Goal: Task Accomplishment & Management: Manage account settings

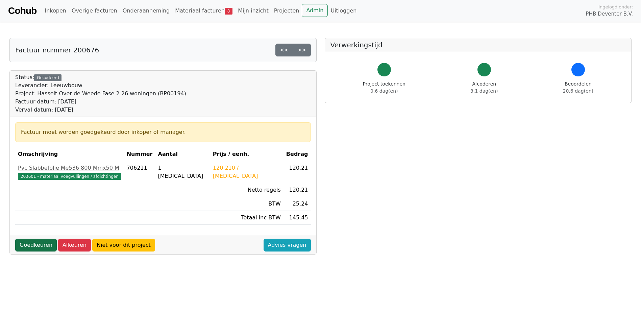
click at [38, 246] on link "Goedkeuren" at bounding box center [36, 245] width 42 height 13
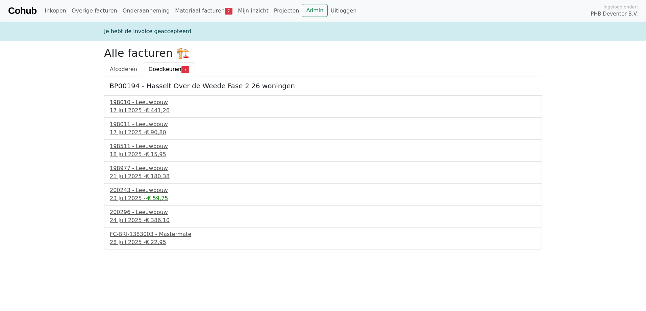
click at [142, 104] on div "198010 - Leeuwbouw" at bounding box center [323, 102] width 426 height 8
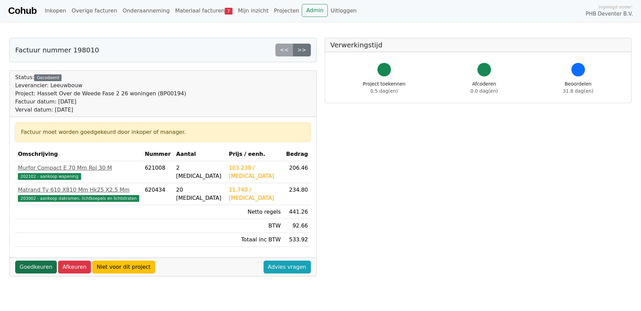
click at [40, 267] on link "Goedkeuren" at bounding box center [36, 267] width 42 height 13
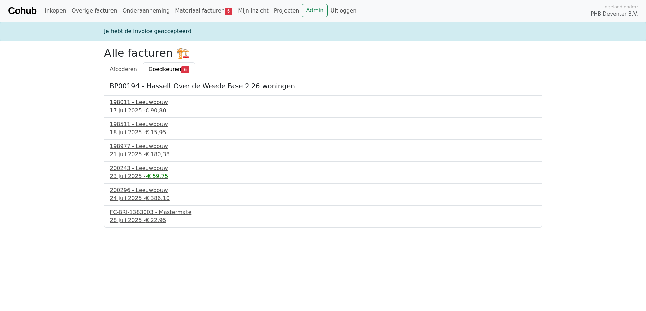
click at [139, 103] on div "198011 - Leeuwbouw" at bounding box center [323, 102] width 426 height 8
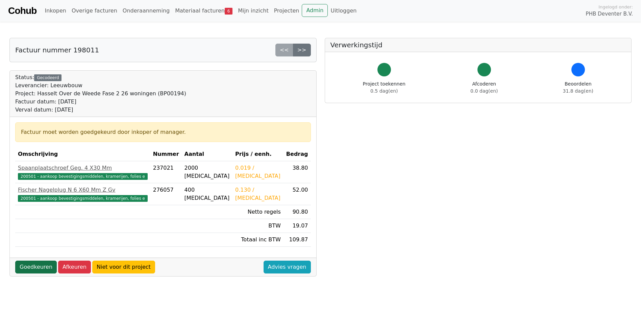
click at [34, 265] on link "Goedkeuren" at bounding box center [36, 267] width 42 height 13
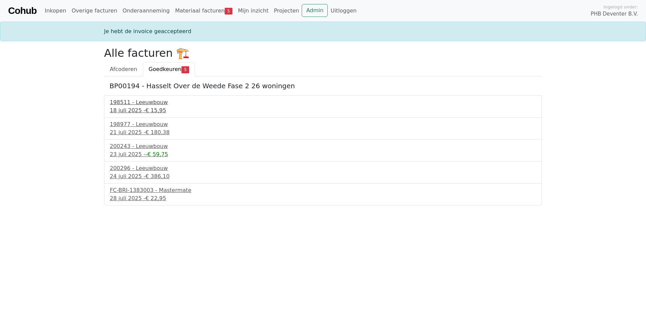
click at [118, 103] on div "198511 - Leeuwbouw" at bounding box center [323, 102] width 426 height 8
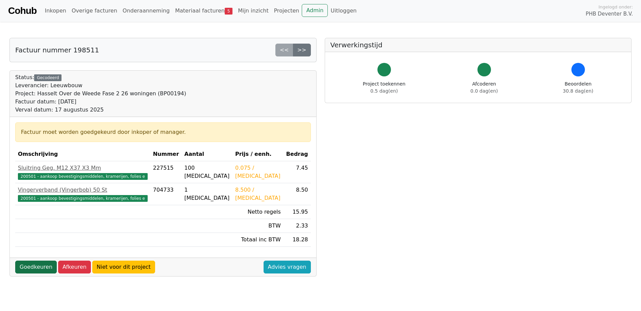
click at [34, 268] on link "Goedkeuren" at bounding box center [36, 267] width 42 height 13
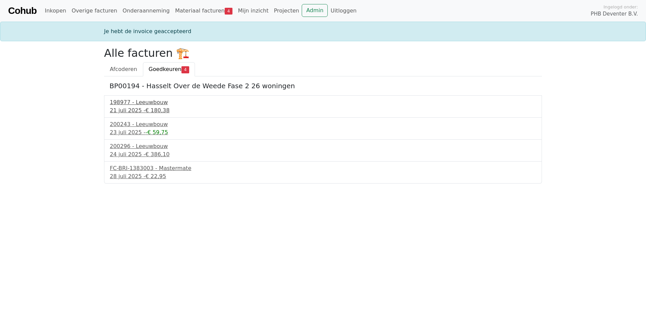
click at [119, 105] on div "198977 - Leeuwbouw" at bounding box center [323, 102] width 426 height 8
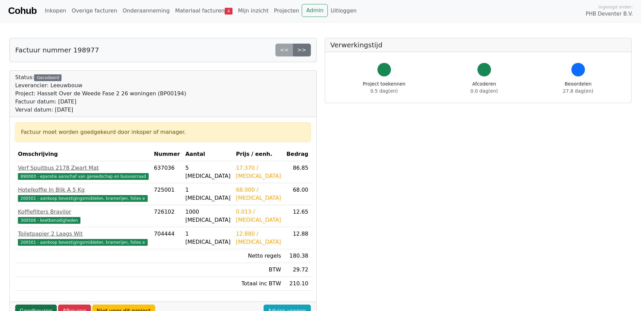
click at [35, 308] on link "Goedkeuren" at bounding box center [36, 310] width 42 height 13
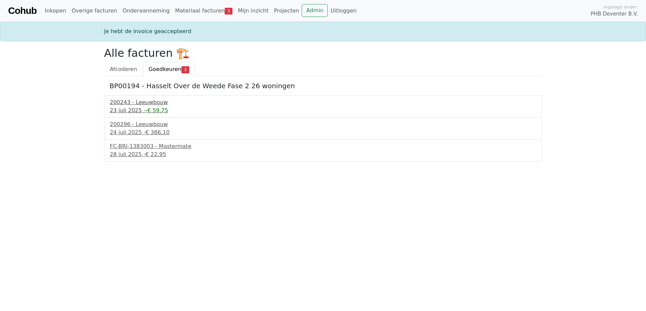
click at [125, 109] on div "23 juli 2025 - -€ 59,75" at bounding box center [323, 110] width 426 height 8
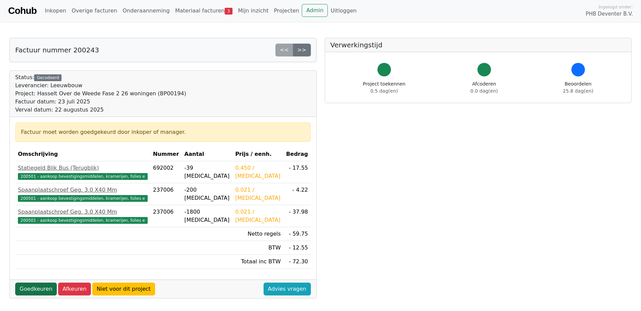
click at [31, 289] on link "Goedkeuren" at bounding box center [36, 289] width 42 height 13
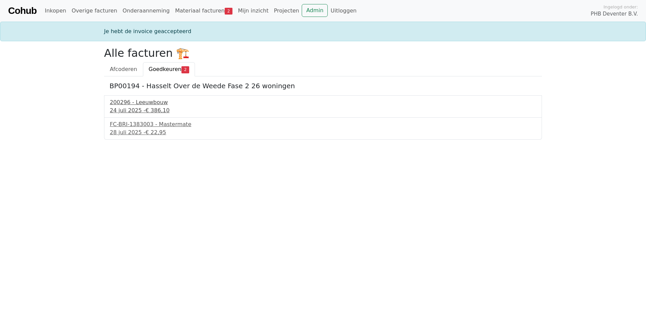
click at [135, 104] on div "200296 - Leeuwbouw" at bounding box center [323, 102] width 426 height 8
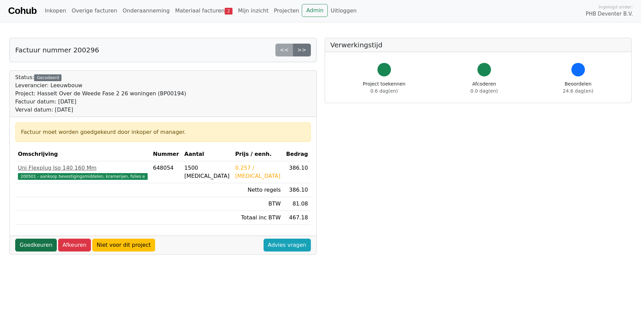
click at [33, 243] on link "Goedkeuren" at bounding box center [36, 245] width 42 height 13
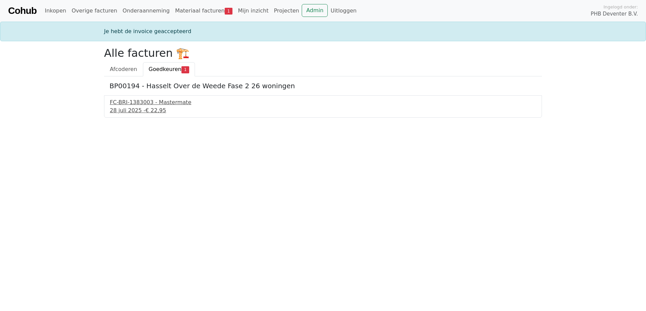
click at [132, 105] on div "FC-BRI-1383003 - Mastermate" at bounding box center [323, 102] width 426 height 8
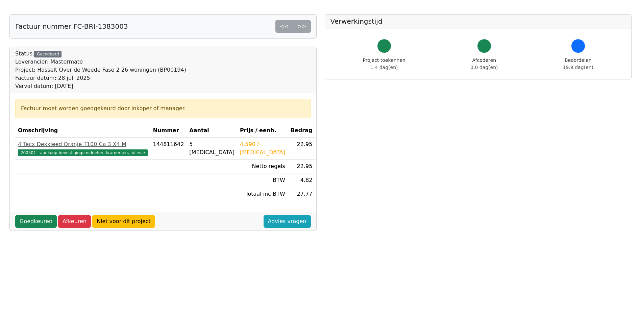
scroll to position [68, 0]
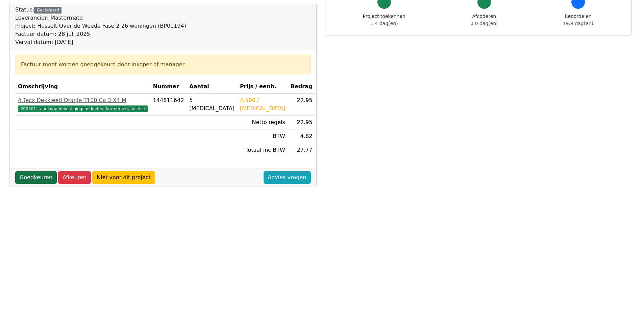
click at [49, 178] on link "Goedkeuren" at bounding box center [36, 177] width 42 height 13
